Goal: Task Accomplishment & Management: Use online tool/utility

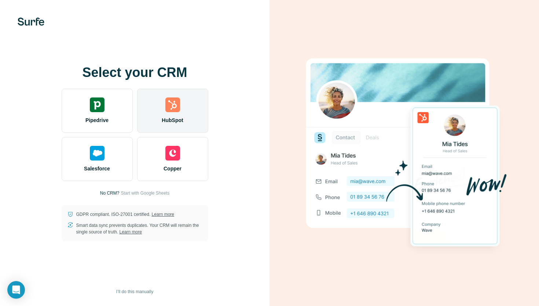
click at [174, 120] on span "HubSpot" at bounding box center [172, 120] width 21 height 7
